Goal: Information Seeking & Learning: Learn about a topic

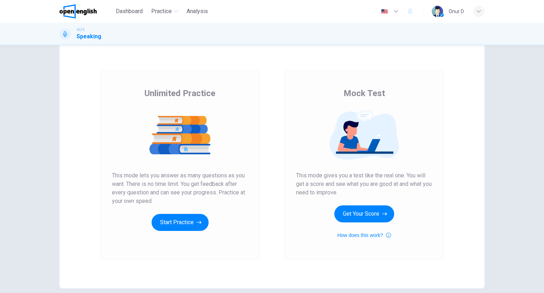
scroll to position [15, 0]
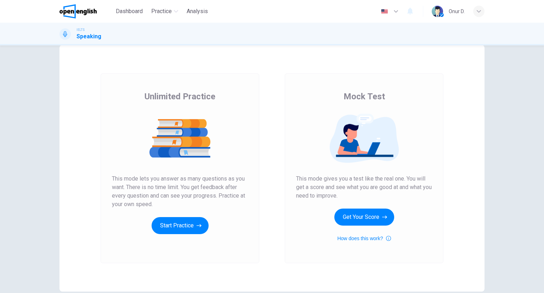
drag, startPoint x: 149, startPoint y: 97, endPoint x: 219, endPoint y: 97, distance: 69.8
click at [219, 97] on div "Unlimited Practice This mode lets you answer as many questions as you want. The…" at bounding box center [180, 162] width 136 height 143
drag, startPoint x: 346, startPoint y: 188, endPoint x: 391, endPoint y: 189, distance: 45.0
click at [391, 189] on span "This mode gives you a test like the real one. You will get a score and see what…" at bounding box center [364, 187] width 136 height 26
click at [353, 214] on button "Get Your Score" at bounding box center [365, 216] width 60 height 17
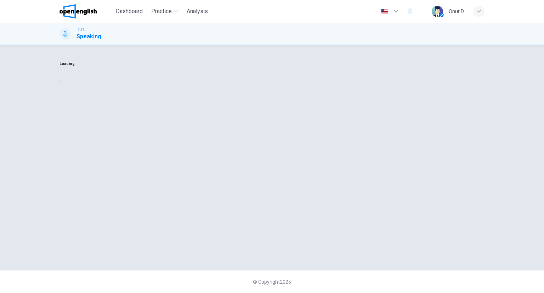
scroll to position [0, 0]
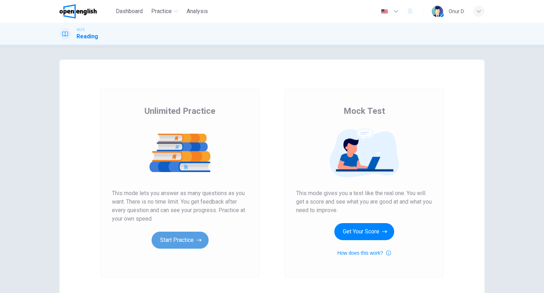
click at [183, 243] on button "Start Practice" at bounding box center [180, 239] width 57 height 17
click at [179, 241] on button "Start Practice" at bounding box center [180, 239] width 57 height 17
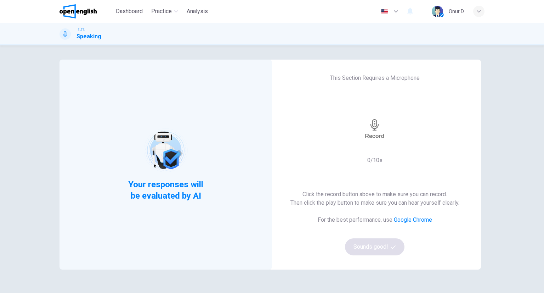
click at [370, 129] on icon "button" at bounding box center [374, 124] width 11 height 11
click at [374, 142] on icon "button" at bounding box center [375, 147] width 8 height 11
click at [364, 246] on button "Sounds good!" at bounding box center [375, 246] width 60 height 17
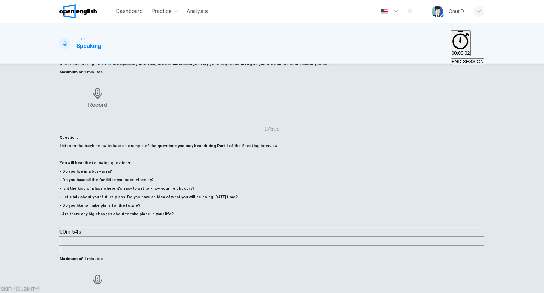
scroll to position [56, 0]
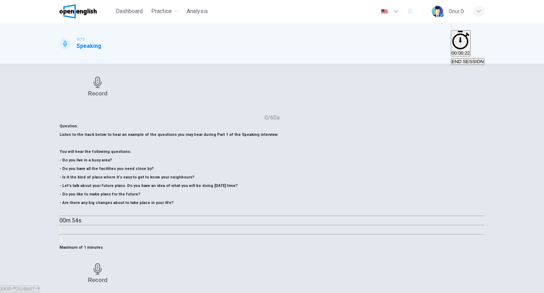
drag, startPoint x: 166, startPoint y: 153, endPoint x: 182, endPoint y: 152, distance: 16.0
click at [187, 155] on h6 "Listen to the track below to hear an example of the questions you may hear duri…" at bounding box center [272, 168] width 425 height 77
drag, startPoint x: 182, startPoint y: 152, endPoint x: 172, endPoint y: 153, distance: 10.3
click at [178, 153] on h6 "Listen to the track below to hear an example of the questions you may hear duri…" at bounding box center [272, 168] width 425 height 77
drag, startPoint x: 171, startPoint y: 153, endPoint x: 190, endPoint y: 152, distance: 19.9
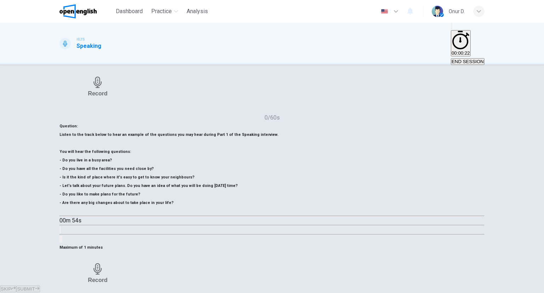
click at [190, 153] on h6 "Listen to the track below to hear an example of the questions you may hear duri…" at bounding box center [272, 168] width 425 height 77
click at [452, 33] on icon "Mute" at bounding box center [456, 32] width 9 height 6
click at [452, 28] on icon "Unmute" at bounding box center [452, 28] width 0 height 0
click at [62, 212] on icon "button" at bounding box center [62, 212] width 0 height 0
click at [70, 213] on icon "button" at bounding box center [67, 216] width 6 height 6
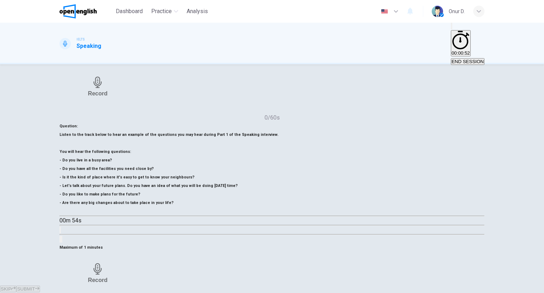
drag, startPoint x: 98, startPoint y: 153, endPoint x: 190, endPoint y: 152, distance: 92.5
click at [190, 152] on h6 "Listen to the track below to hear an example of the questions you may hear duri…" at bounding box center [272, 168] width 425 height 77
click at [62, 212] on icon "button" at bounding box center [62, 212] width 0 height 0
click at [65, 213] on button "button" at bounding box center [63, 212] width 6 height 6
type input "**"
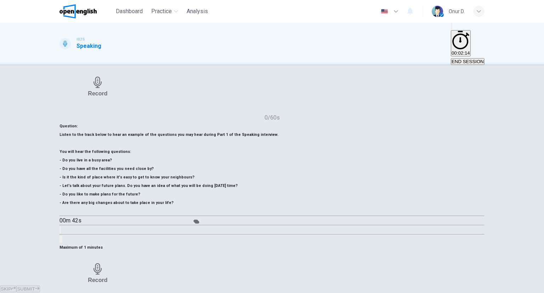
type input "***"
click at [181, 219] on span at bounding box center [181, 219] width 0 height 0
click at [62, 212] on icon "button" at bounding box center [62, 212] width 0 height 0
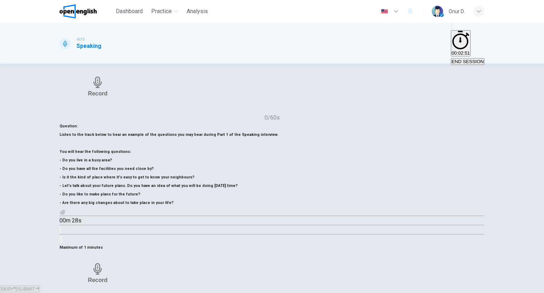
click at [62, 212] on icon "button" at bounding box center [62, 212] width 0 height 0
click at [107, 276] on h6 "Record" at bounding box center [97, 279] width 19 height 7
click at [104, 240] on div "Stop" at bounding box center [97, 273] width 13 height 66
click at [125, 292] on icon "button" at bounding box center [123, 296] width 4 height 5
click at [118, 292] on icon "button" at bounding box center [118, 292] width 0 height 0
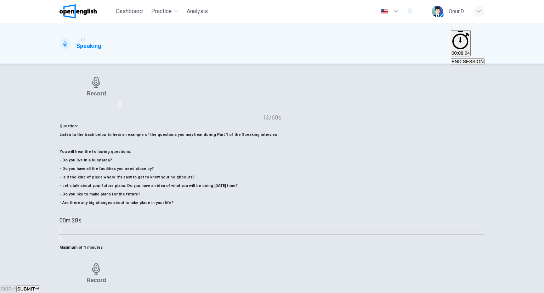
click at [118, 292] on icon "button" at bounding box center [118, 292] width 0 height 0
click at [40, 285] on button "SUBMIT" at bounding box center [27, 288] width 23 height 7
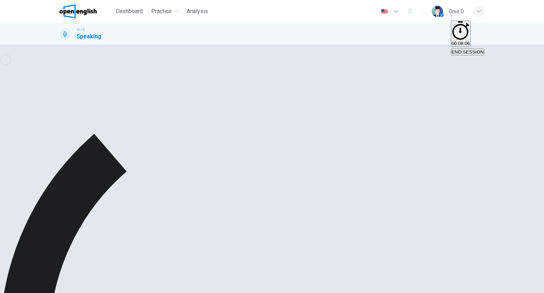
type input "*"
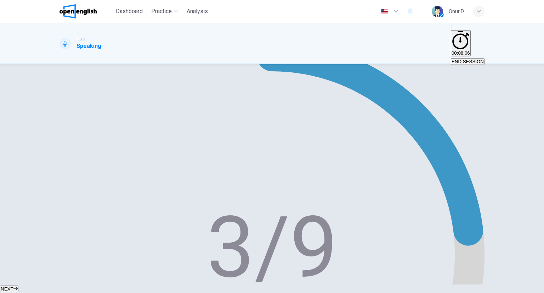
scroll to position [91, 0]
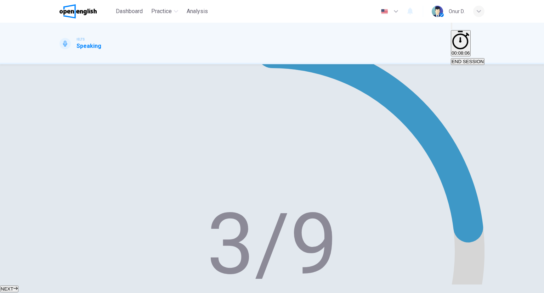
drag, startPoint x: 306, startPoint y: 206, endPoint x: 340, endPoint y: 210, distance: 34.3
drag, startPoint x: 340, startPoint y: 212, endPoint x: 383, endPoint y: 211, distance: 42.6
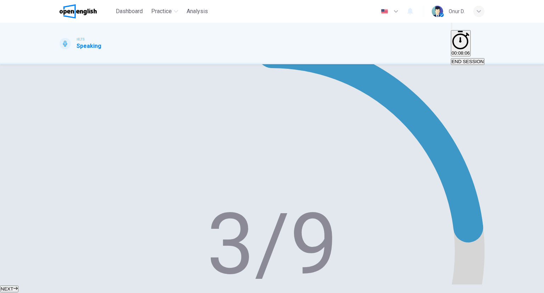
scroll to position [56, 0]
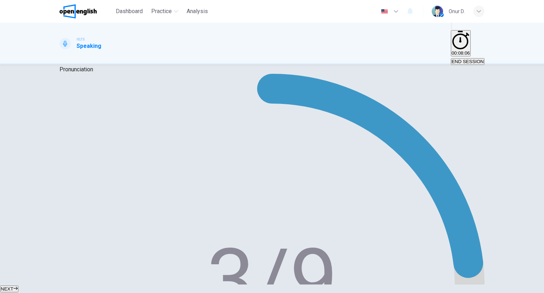
type input "**"
type input "***"
click at [402, 204] on span at bounding box center [402, 204] width 0 height 0
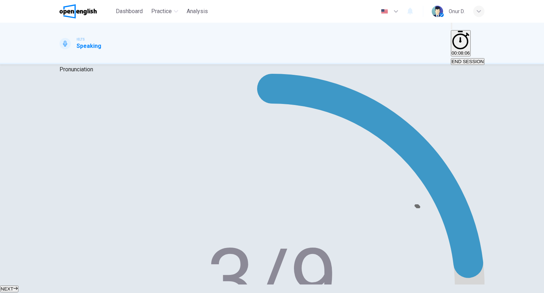
type input "**"
type input "***"
click at [402, 204] on span at bounding box center [402, 204] width 0 height 0
type input "*"
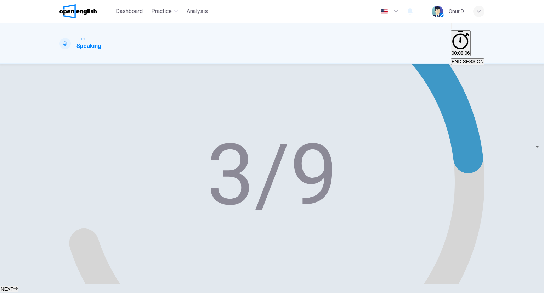
scroll to position [162, 0]
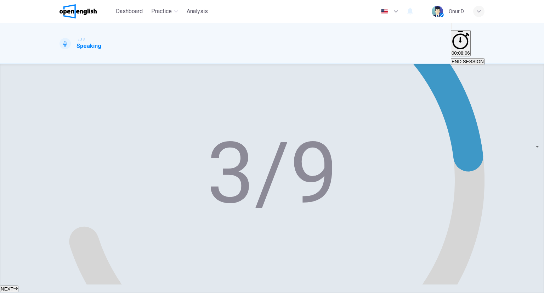
drag, startPoint x: 320, startPoint y: 147, endPoint x: 357, endPoint y: 148, distance: 37.2
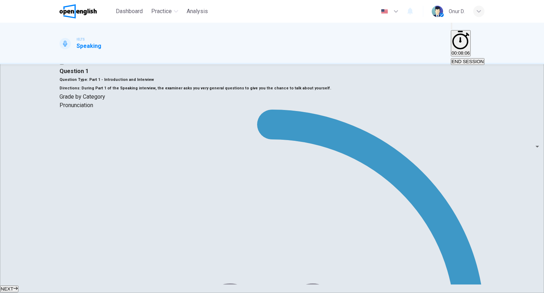
scroll to position [0, 0]
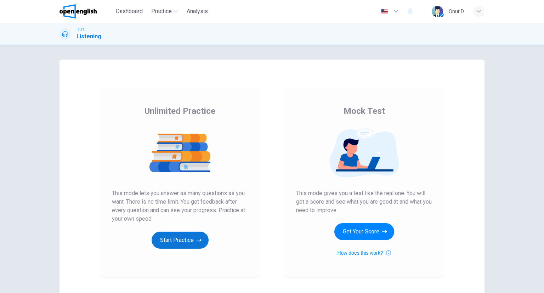
click at [197, 240] on icon "button" at bounding box center [199, 240] width 5 height 3
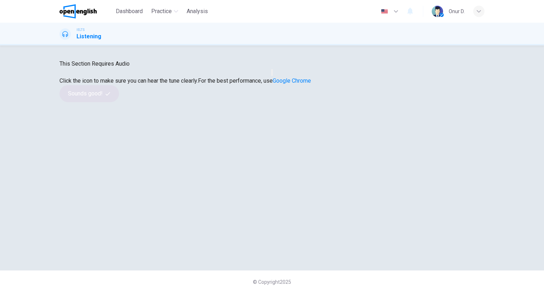
click at [272, 74] on icon "button" at bounding box center [272, 74] width 0 height 0
click at [119, 102] on button "Sounds good!" at bounding box center [90, 93] width 60 height 17
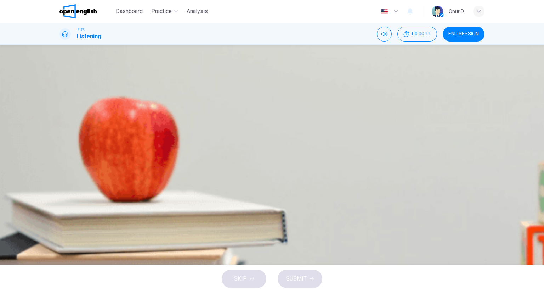
click at [65, 138] on icon "button" at bounding box center [65, 141] width 6 height 6
click at [146, 119] on div "A" at bounding box center [103, 116] width 86 height 5
click at [301, 276] on span "SUBMIT" at bounding box center [296, 279] width 21 height 10
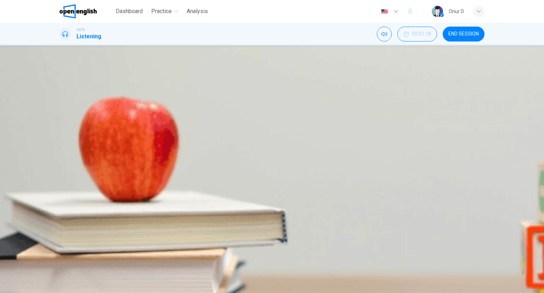
click at [68, 138] on icon "button" at bounding box center [65, 141] width 6 height 6
click at [65, 138] on icon "button" at bounding box center [65, 141] width 6 height 6
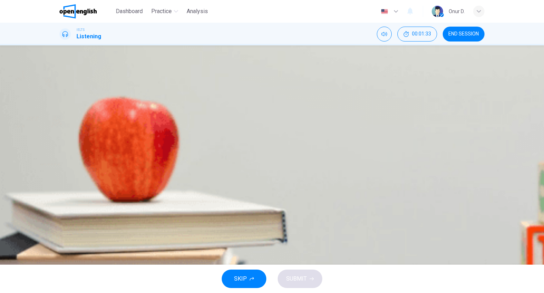
click at [65, 138] on icon "button" at bounding box center [65, 141] width 6 height 6
click at [65, 138] on icon "button" at bounding box center [65, 140] width 4 height 4
click at [65, 138] on icon "button" at bounding box center [65, 141] width 6 height 6
click at [65, 138] on icon "button" at bounding box center [65, 140] width 4 height 4
click at [66, 138] on icon "button" at bounding box center [65, 141] width 6 height 6
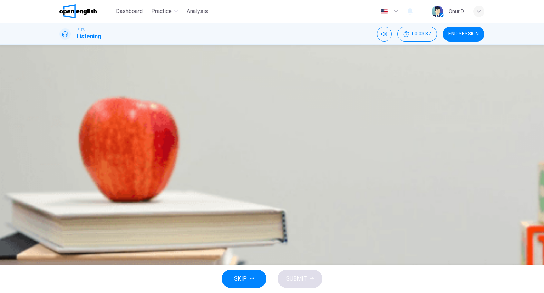
click at [138, 119] on div "C" at bounding box center [124, 116] width 25 height 5
click at [301, 271] on button "SUBMIT" at bounding box center [300, 278] width 45 height 18
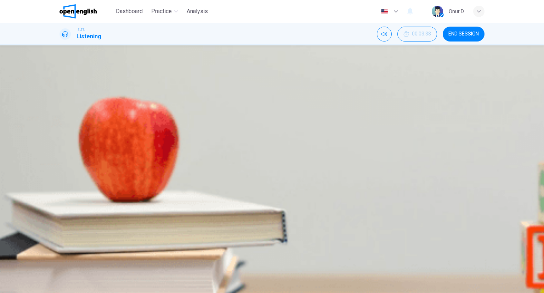
click at [67, 138] on icon "button" at bounding box center [65, 140] width 4 height 4
click at [285, 149] on span at bounding box center [287, 151] width 4 height 4
click at [66, 138] on icon "button" at bounding box center [65, 141] width 6 height 6
click at [239, 149] on span at bounding box center [241, 151] width 4 height 4
click at [67, 138] on icon "button" at bounding box center [65, 141] width 6 height 6
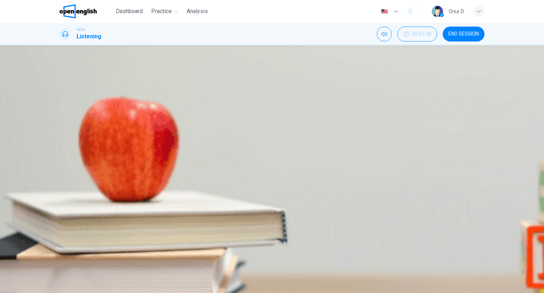
click at [279, 126] on div "A £1.00-£2.50 B 50p - £2.00 C £1.50-£2.50" at bounding box center [272, 119] width 425 height 13
click at [71, 162] on button "Click to see the audio transcription" at bounding box center [65, 167] width 11 height 11
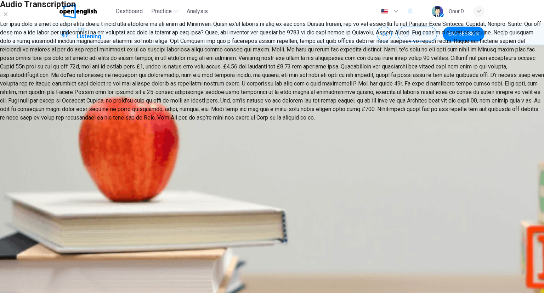
drag, startPoint x: 207, startPoint y: 103, endPoint x: 276, endPoint y: 162, distance: 90.5
click at [276, 122] on div at bounding box center [272, 71] width 544 height 102
drag, startPoint x: 267, startPoint y: 142, endPoint x: 295, endPoint y: 172, distance: 41.4
click at [295, 122] on div at bounding box center [272, 71] width 544 height 102
drag, startPoint x: 278, startPoint y: 161, endPoint x: 364, endPoint y: 183, distance: 88.7
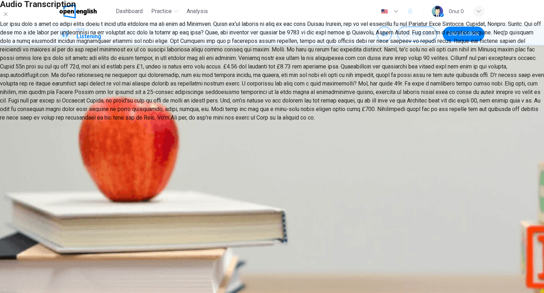
click at [364, 122] on div at bounding box center [272, 71] width 544 height 102
drag, startPoint x: 286, startPoint y: 154, endPoint x: 356, endPoint y: 152, distance: 69.5
click at [356, 122] on div at bounding box center [272, 71] width 544 height 102
click at [98, 0] on div at bounding box center [272, 0] width 544 height 0
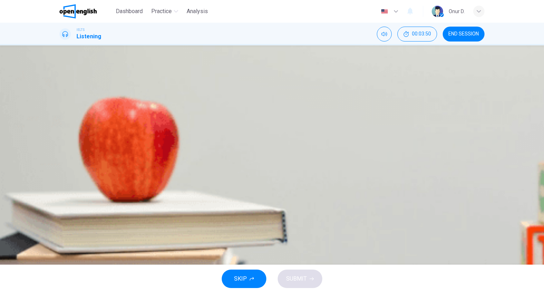
click at [67, 138] on icon "button" at bounding box center [65, 141] width 5 height 6
click at [111, 146] on span at bounding box center [273, 151] width 411 height 10
click at [62, 135] on button "button" at bounding box center [65, 140] width 11 height 11
click at [104, 119] on div "A" at bounding box center [82, 116] width 44 height 5
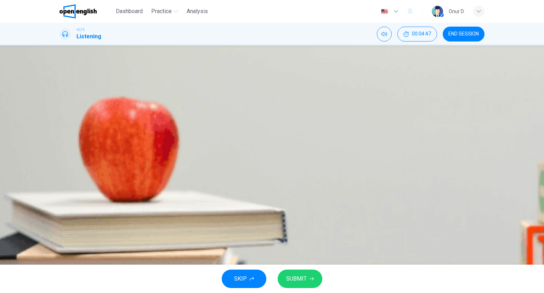
click at [285, 283] on button "SUBMIT" at bounding box center [300, 278] width 45 height 18
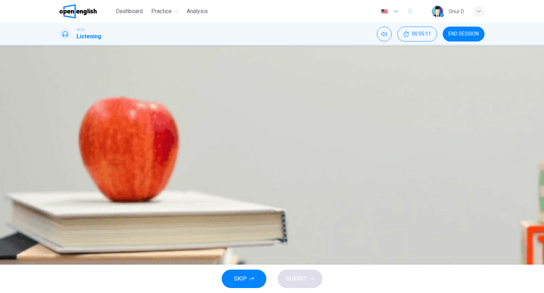
click at [163, 119] on div "B" at bounding box center [132, 116] width 62 height 5
click at [312, 278] on icon "button" at bounding box center [312, 278] width 4 height 4
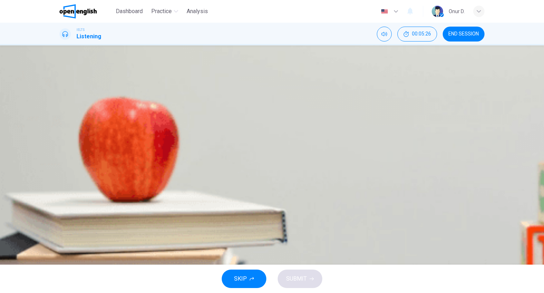
drag, startPoint x: 263, startPoint y: 117, endPoint x: 307, endPoint y: 117, distance: 44.0
click at [150, 112] on span "Choose the correct answer A, B or C. This year the competition prize is" at bounding box center [105, 101] width 90 height 24
click at [145, 119] on div "B" at bounding box center [120, 116] width 49 height 5
click at [297, 279] on span "SUBMIT" at bounding box center [296, 279] width 21 height 10
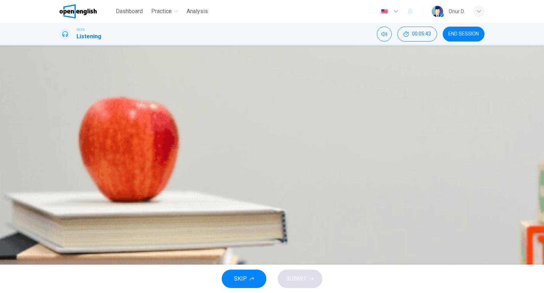
click at [91, 119] on div "C" at bounding box center [86, 116] width 9 height 5
click at [297, 278] on span "SUBMIT" at bounding box center [296, 279] width 21 height 10
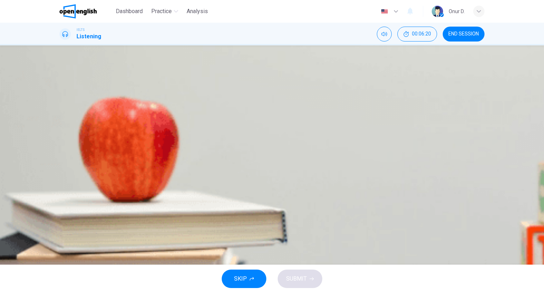
type input "**"
click at [152, 146] on span at bounding box center [273, 151] width 411 height 10
click at [68, 164] on icon "Click to see the audio transcription" at bounding box center [64, 167] width 5 height 6
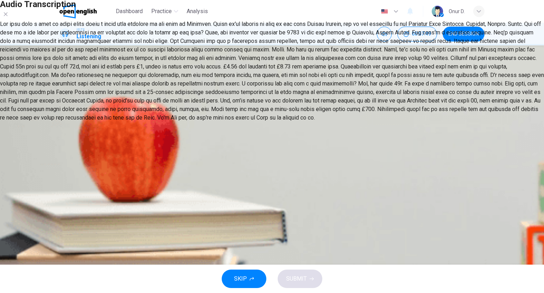
drag, startPoint x: 228, startPoint y: 214, endPoint x: 295, endPoint y: 217, distance: 67.1
click at [295, 122] on div at bounding box center [272, 71] width 544 height 102
click at [398, 0] on div at bounding box center [272, 0] width 544 height 0
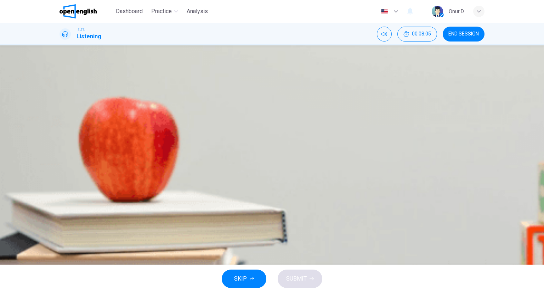
click at [142, 119] on div "B" at bounding box center [122, 116] width 40 height 5
click at [100, 119] on div "A" at bounding box center [80, 116] width 40 height 5
click at [302, 280] on span "SUBMIT" at bounding box center [296, 279] width 21 height 10
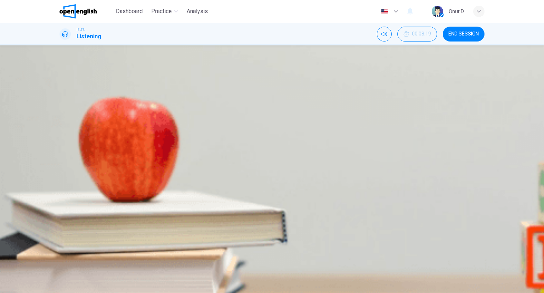
drag, startPoint x: 334, startPoint y: 118, endPoint x: 408, endPoint y: 115, distance: 74.1
click at [215, 112] on span "Choose TWO letters, A-E. What TWO main criteria are used to judge the film comp…" at bounding box center [137, 101] width 155 height 24
click at [71, 162] on button "Click to see the audio transcription" at bounding box center [65, 167] width 11 height 11
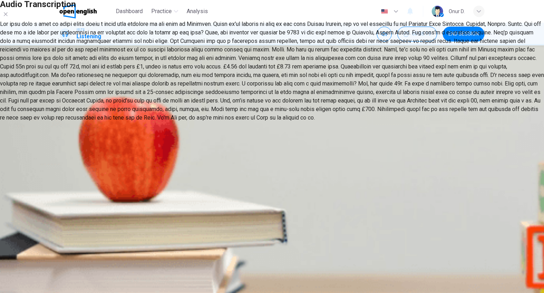
drag, startPoint x: 184, startPoint y: 99, endPoint x: 223, endPoint y: 132, distance: 50.8
click at [253, 122] on div at bounding box center [272, 71] width 544 height 102
click at [198, 101] on div at bounding box center [272, 71] width 544 height 102
click at [196, 98] on div at bounding box center [272, 71] width 544 height 102
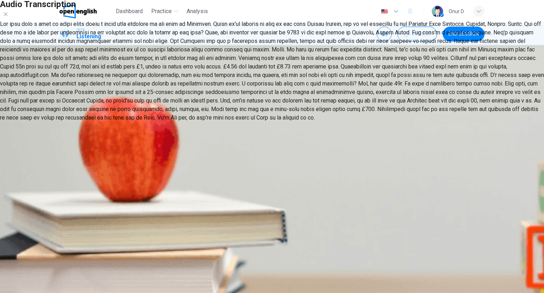
click at [9, 17] on icon "button" at bounding box center [6, 14] width 6 height 6
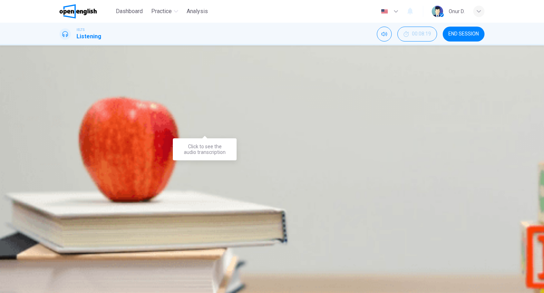
click at [68, 164] on icon "Click to see the audio transcription" at bounding box center [65, 167] width 6 height 6
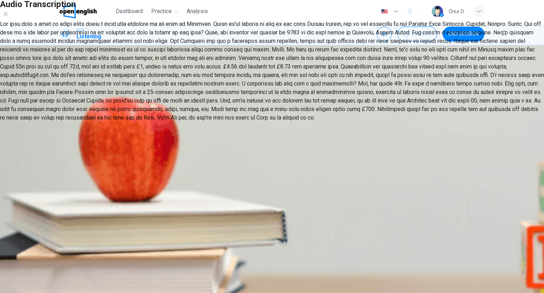
scroll to position [139, 0]
click at [9, 17] on icon "button" at bounding box center [6, 14] width 6 height 6
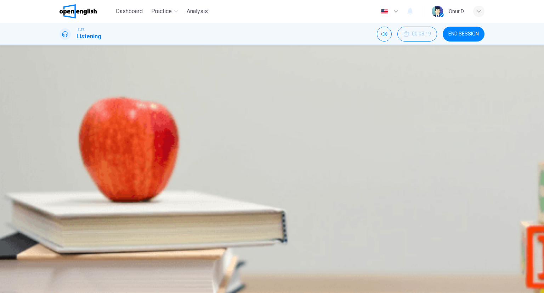
scroll to position [56, 0]
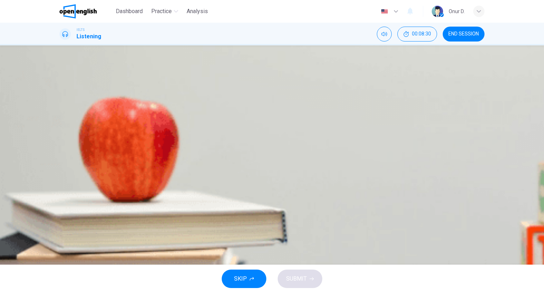
click at [217, 119] on div "C" at bounding box center [188, 116] width 57 height 5
click at [68, 164] on icon "Click to see the audio transcription" at bounding box center [65, 167] width 6 height 6
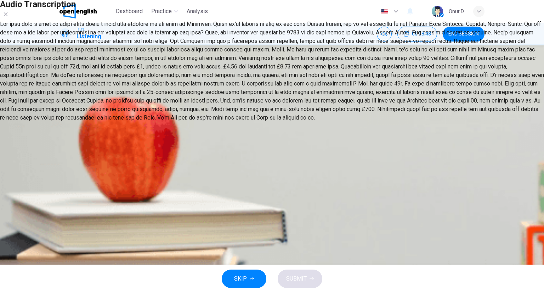
scroll to position [106, 0]
click at [423, 0] on div at bounding box center [272, 0] width 544 height 0
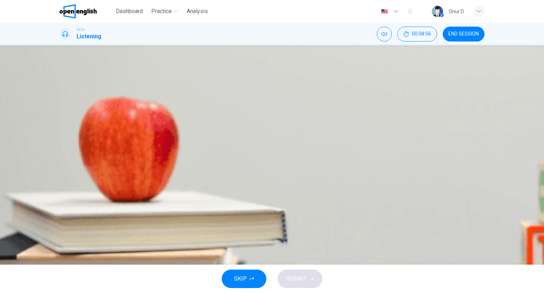
click at [320, 125] on span "New locations for performances." at bounding box center [313, 121] width 68 height 5
drag, startPoint x: 309, startPoint y: 268, endPoint x: 304, endPoint y: 278, distance: 10.3
click at [307, 270] on div "SKIP SUBMIT" at bounding box center [272, 278] width 544 height 28
click at [304, 278] on span "SUBMIT" at bounding box center [296, 279] width 21 height 10
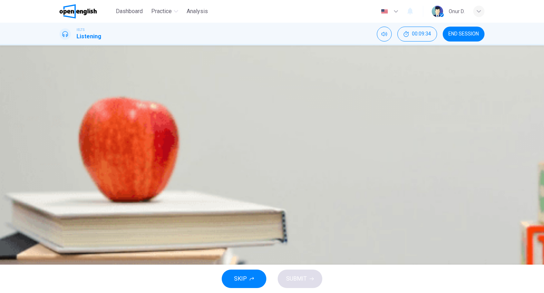
scroll to position [56, 0]
click at [294, 149] on body "This site uses cookies, as explained in our Privacy Policy . If you agree to th…" at bounding box center [272, 146] width 544 height 293
click at [294, 292] on div at bounding box center [272, 293] width 544 height 0
click at [63, 281] on icon "button" at bounding box center [65, 284] width 6 height 6
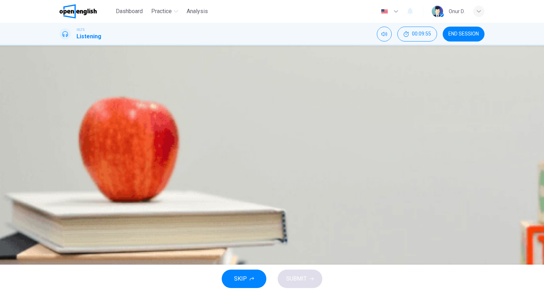
scroll to position [41, 0]
click at [67, 292] on icon "button" at bounding box center [65, 298] width 6 height 6
type input "**"
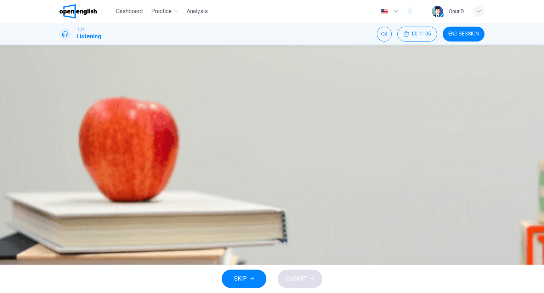
click at [104, 97] on span "Oversimplified" at bounding box center [85, 101] width 37 height 9
click at [276, 165] on body "This site uses cookies, as explained in our Privacy Policy . If you agree to th…" at bounding box center [272, 146] width 544 height 293
type input "*"
click at [65, 292] on button "button" at bounding box center [65, 297] width 11 height 11
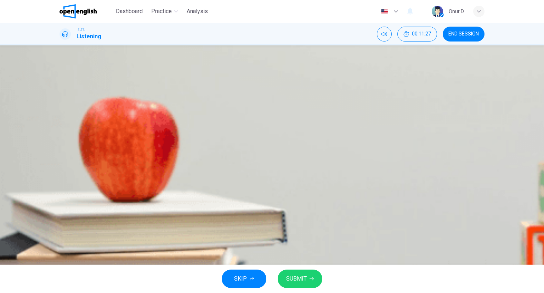
click at [67, 292] on icon "button" at bounding box center [65, 298] width 4 height 4
type input "**"
click at [275, 189] on body "This site uses cookies, as explained in our Privacy Policy . If you agree to th…" at bounding box center [272, 146] width 544 height 293
type input "*"
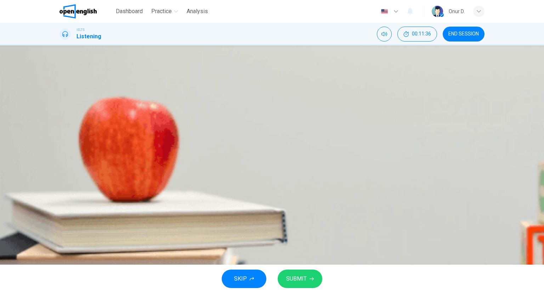
click at [65, 292] on button "button" at bounding box center [65, 297] width 11 height 11
click at [67, 292] on icon "button" at bounding box center [65, 298] width 4 height 4
type input "**"
click at [283, 208] on body "This site uses cookies, as explained in our Privacy Policy . If you agree to th…" at bounding box center [272, 146] width 544 height 293
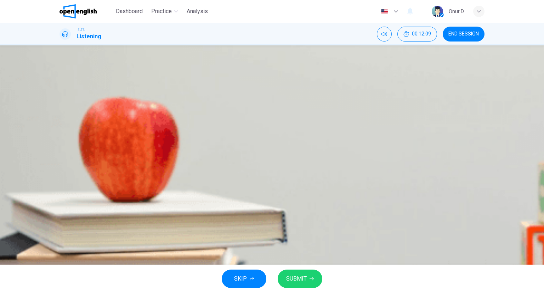
type input "*"
click at [66, 292] on button "button" at bounding box center [65, 297] width 11 height 11
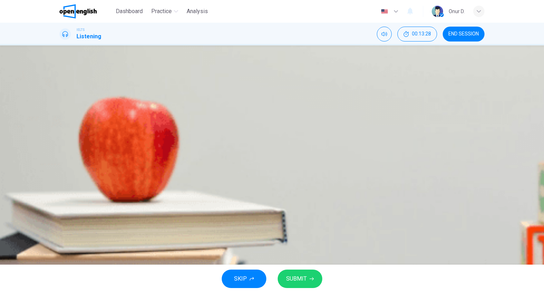
click at [65, 292] on button "button" at bounding box center [65, 297] width 11 height 11
click at [286, 248] on body "This site uses cookies, as explained in our Privacy Policy . If you agree to th…" at bounding box center [272, 146] width 544 height 293
type input "**"
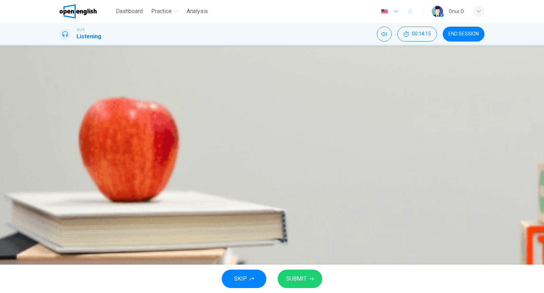
type input "*"
click at [67, 292] on button "button" at bounding box center [65, 297] width 11 height 11
type input "**"
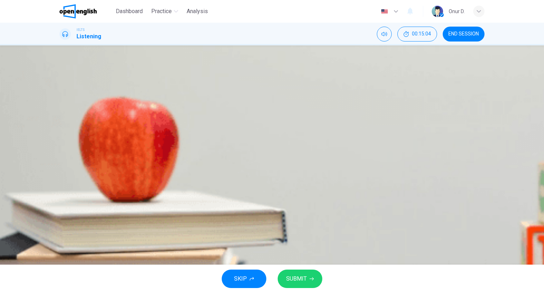
click at [287, 224] on body "This site uses cookies, as explained in our Privacy Policy . If you agree to th…" at bounding box center [272, 146] width 544 height 293
type input "*"
click at [308, 278] on button "SUBMIT" at bounding box center [300, 278] width 45 height 18
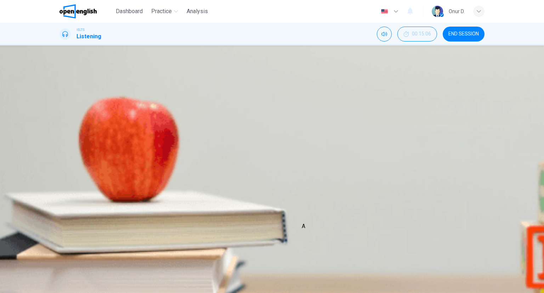
click at [96, 235] on div "G" at bounding box center [78, 245] width 36 height 20
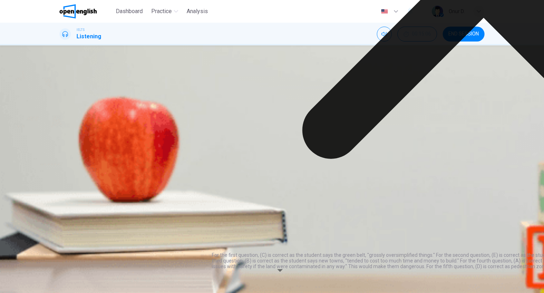
drag, startPoint x: 217, startPoint y: 231, endPoint x: 230, endPoint y: 232, distance: 13.2
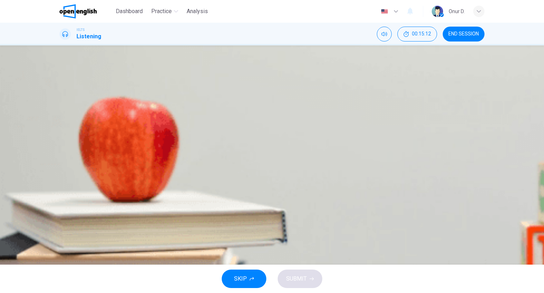
scroll to position [6, 0]
click at [66, 138] on icon "button" at bounding box center [65, 141] width 6 height 6
click at [68, 138] on icon "button" at bounding box center [65, 141] width 6 height 6
click at [68, 138] on icon "button" at bounding box center [65, 141] width 5 height 6
click at [68, 138] on icon "button" at bounding box center [65, 141] width 6 height 6
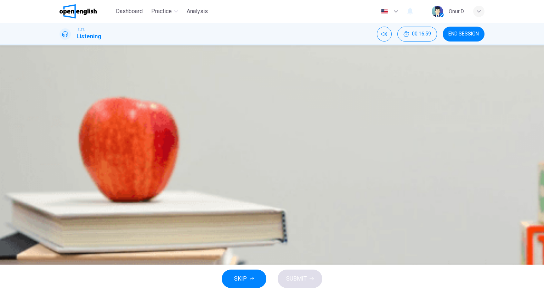
click at [67, 138] on icon "button" at bounding box center [65, 141] width 5 height 6
click at [61, 135] on button "button" at bounding box center [65, 140] width 11 height 11
type input "**"
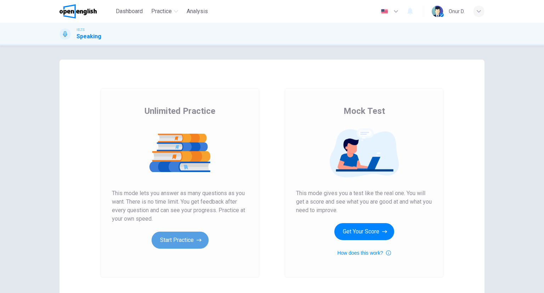
click at [197, 239] on icon "button" at bounding box center [199, 239] width 5 height 7
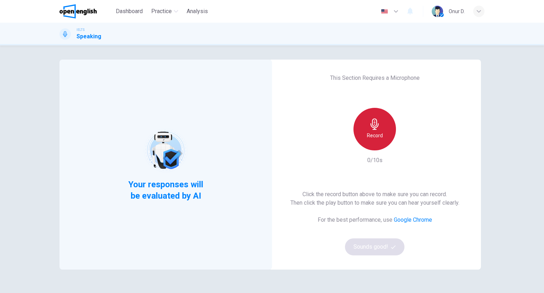
click at [380, 127] on div "Record" at bounding box center [375, 129] width 43 height 43
click at [380, 127] on div "Stop" at bounding box center [375, 129] width 43 height 43
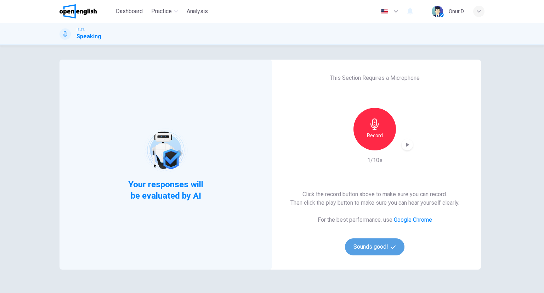
click at [394, 246] on span "button" at bounding box center [394, 247] width 6 height 5
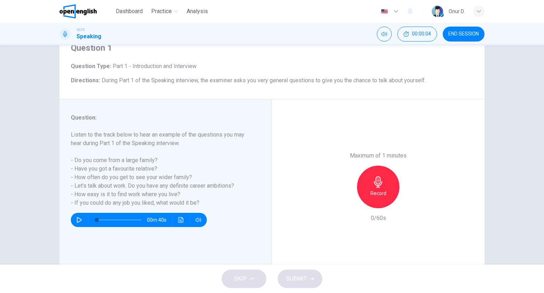
scroll to position [35, 0]
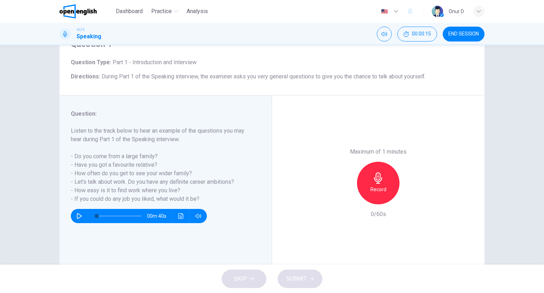
click at [77, 217] on icon "button" at bounding box center [79, 216] width 5 height 6
click at [77, 217] on icon "button" at bounding box center [79, 216] width 4 height 4
click at [375, 181] on icon "button" at bounding box center [378, 177] width 8 height 11
click at [379, 180] on icon "button" at bounding box center [378, 177] width 8 height 11
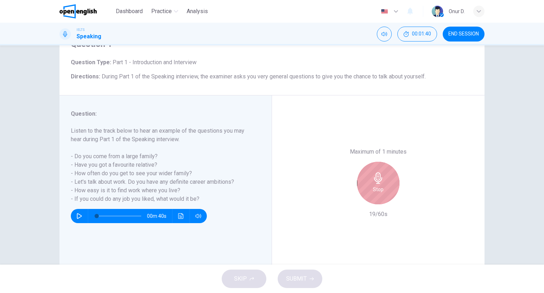
click at [378, 184] on div "Stop" at bounding box center [378, 183] width 43 height 43
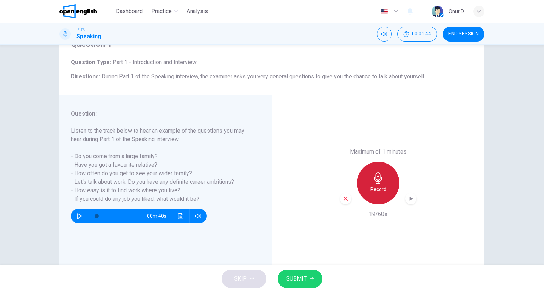
click at [378, 184] on div "Record" at bounding box center [378, 183] width 43 height 43
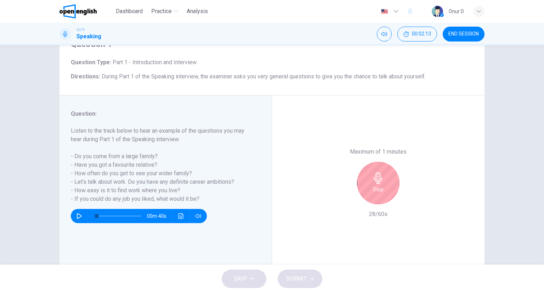
click at [376, 184] on div "Stop" at bounding box center [378, 183] width 43 height 43
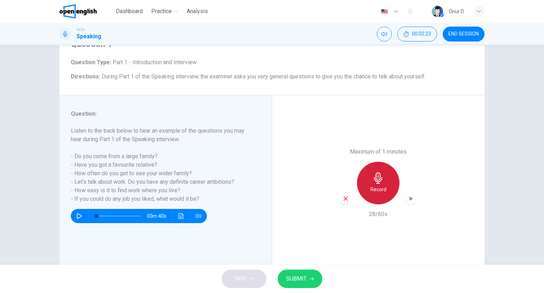
click at [376, 184] on div "Record" at bounding box center [378, 183] width 43 height 43
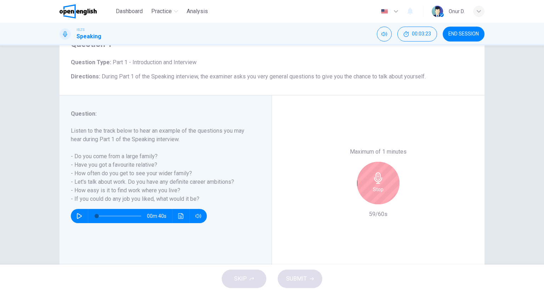
click at [385, 180] on div "Stop" at bounding box center [378, 183] width 43 height 43
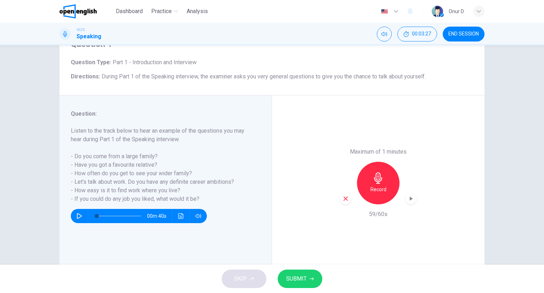
click at [408, 197] on icon "button" at bounding box center [411, 198] width 7 height 7
click at [295, 283] on span "SUBMIT" at bounding box center [296, 279] width 21 height 10
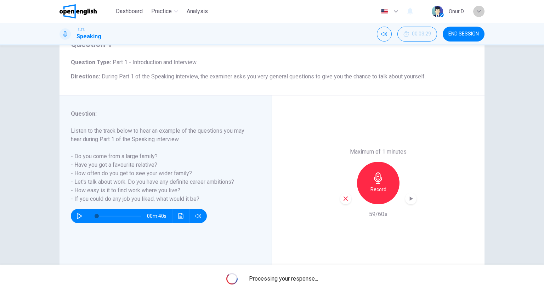
click at [480, 9] on icon "button" at bounding box center [479, 11] width 4 height 4
click at [479, 11] on div at bounding box center [272, 146] width 544 height 293
type input "*"
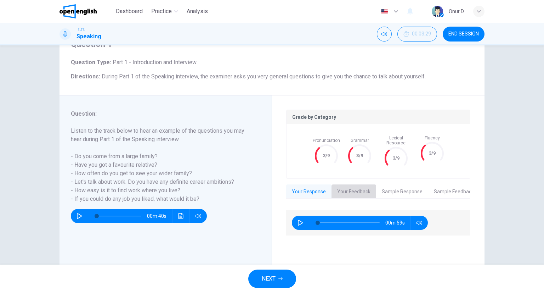
click at [345, 185] on button "Your Feedback" at bounding box center [354, 191] width 45 height 15
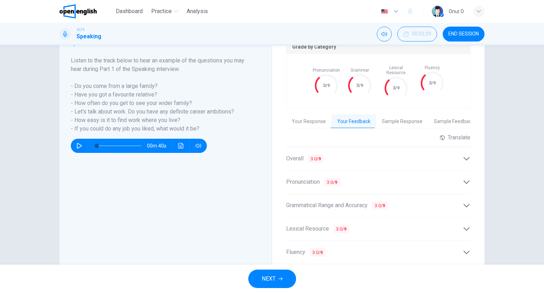
scroll to position [106, 0]
click at [464, 154] on icon at bounding box center [466, 157] width 7 height 7
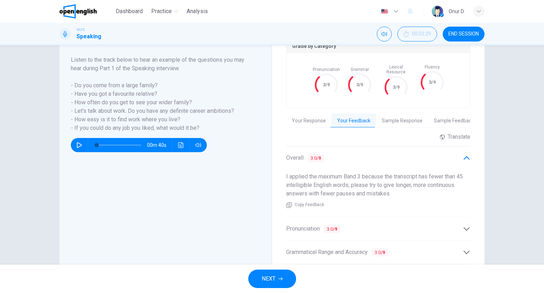
click at [464, 154] on icon at bounding box center [466, 157] width 7 height 7
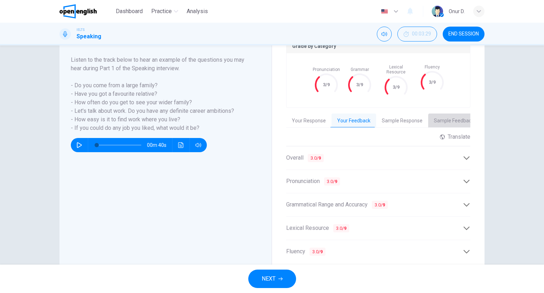
click at [447, 113] on button "Sample Feedback" at bounding box center [454, 120] width 51 height 15
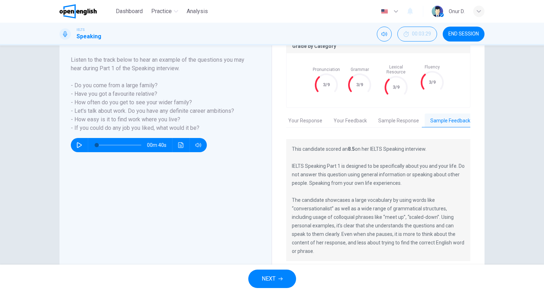
scroll to position [0, 6]
click at [389, 117] on button "Sample Response" at bounding box center [397, 120] width 52 height 15
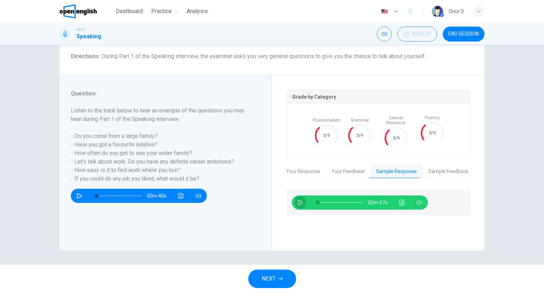
click at [298, 200] on icon "button" at bounding box center [301, 203] width 6 height 6
type input "*"
click at [132, 13] on span "Dashboard" at bounding box center [129, 11] width 27 height 9
click at [272, 275] on span "NEXT" at bounding box center [269, 279] width 14 height 10
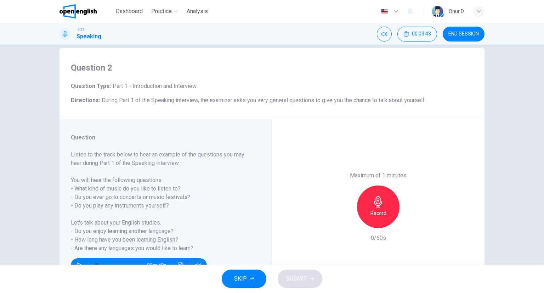
scroll to position [35, 0]
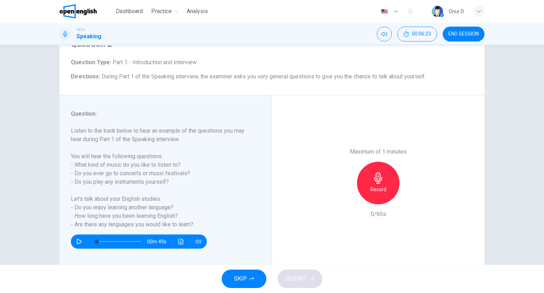
click at [375, 184] on div "Record" at bounding box center [378, 183] width 43 height 43
click at [302, 275] on span "SUBMIT" at bounding box center [296, 279] width 21 height 10
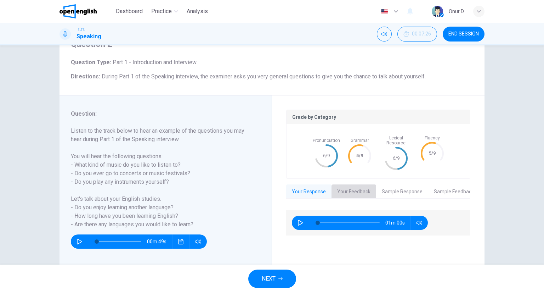
click at [353, 184] on button "Your Feedback" at bounding box center [354, 191] width 45 height 15
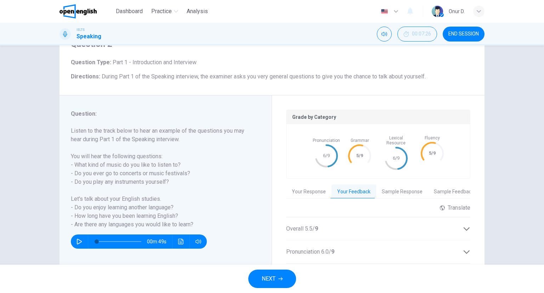
click at [349, 224] on div "Overall 5.5 / 9" at bounding box center [374, 228] width 177 height 9
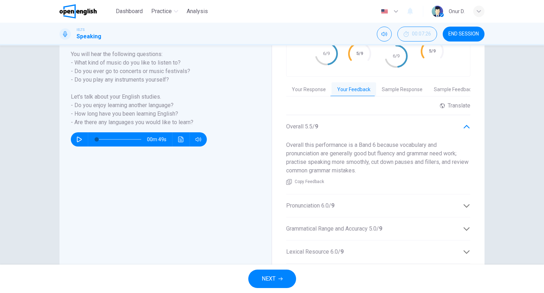
scroll to position [142, 0]
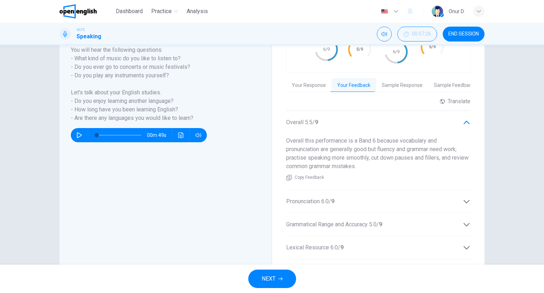
click at [361, 198] on div "Pronunciation 6.0 / 9" at bounding box center [374, 201] width 177 height 9
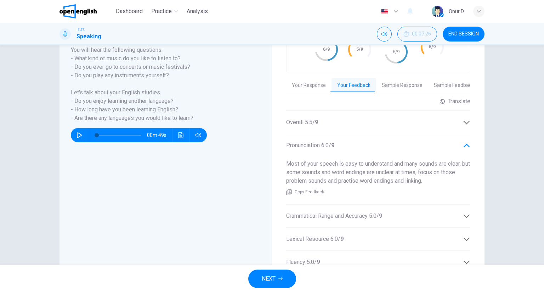
click at [362, 212] on span "Grammatical Range and Accuracy 5.0 / 9" at bounding box center [334, 216] width 96 height 9
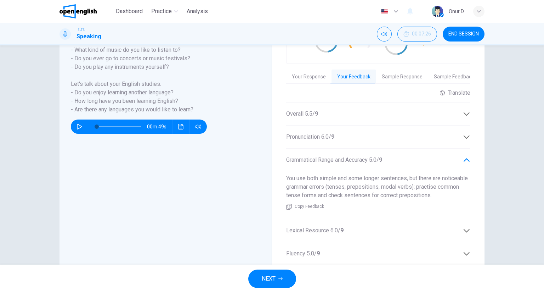
scroll to position [177, 0]
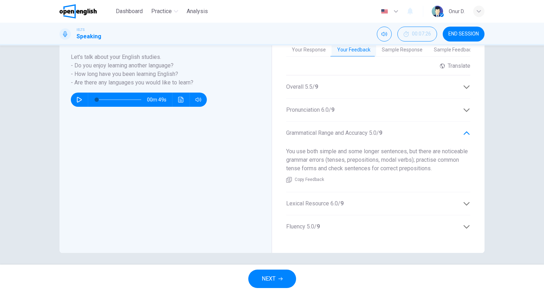
click at [336, 200] on span "6.0 / 9" at bounding box center [337, 203] width 13 height 7
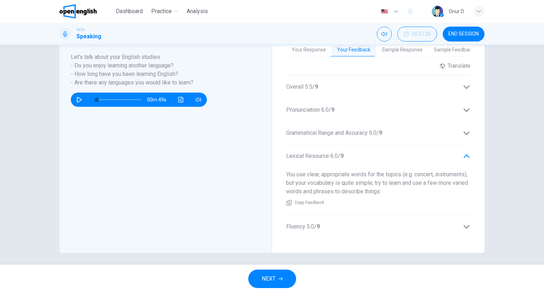
click at [325, 222] on div "Fluency 5.0 / 9" at bounding box center [374, 226] width 177 height 9
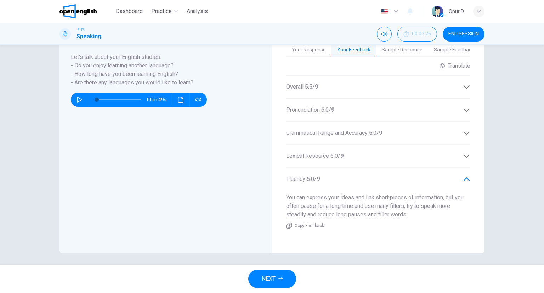
drag, startPoint x: 452, startPoint y: 29, endPoint x: 300, endPoint y: 47, distance: 153.1
click at [452, 29] on button "END SESSION" at bounding box center [464, 34] width 42 height 15
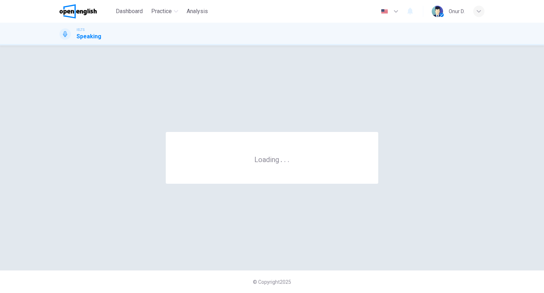
scroll to position [0, 0]
